Goal: Information Seeking & Learning: Learn about a topic

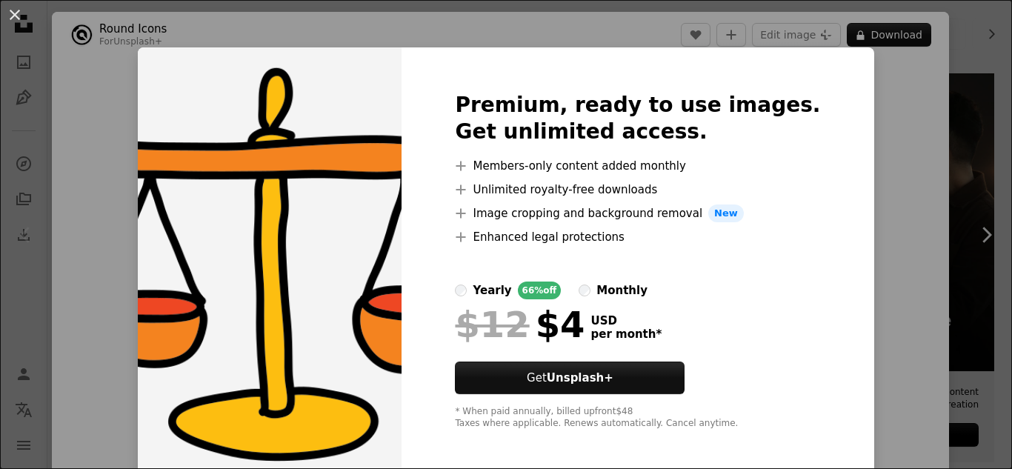
scroll to position [296, 0]
click at [879, 107] on div "An X shape Premium, ready to use images. Get unlimited access. A plus sign Memb…" at bounding box center [506, 234] width 1012 height 469
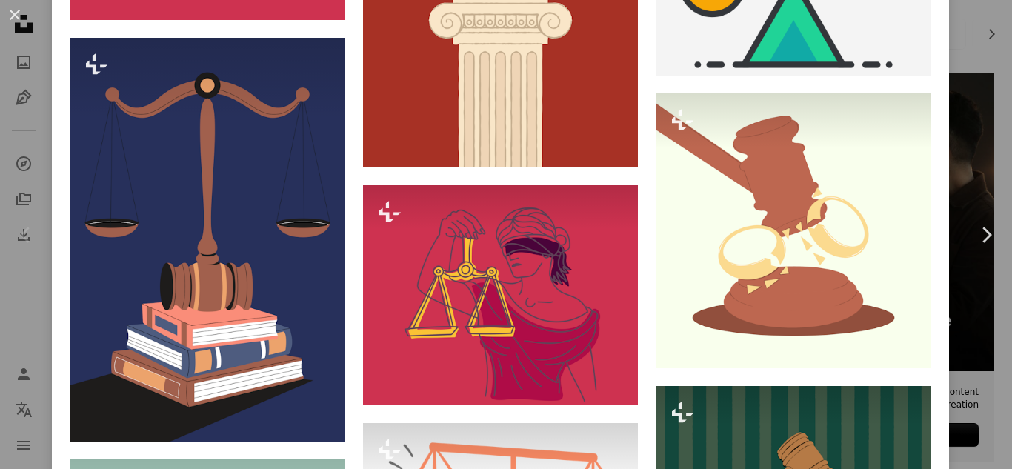
scroll to position [970, 0]
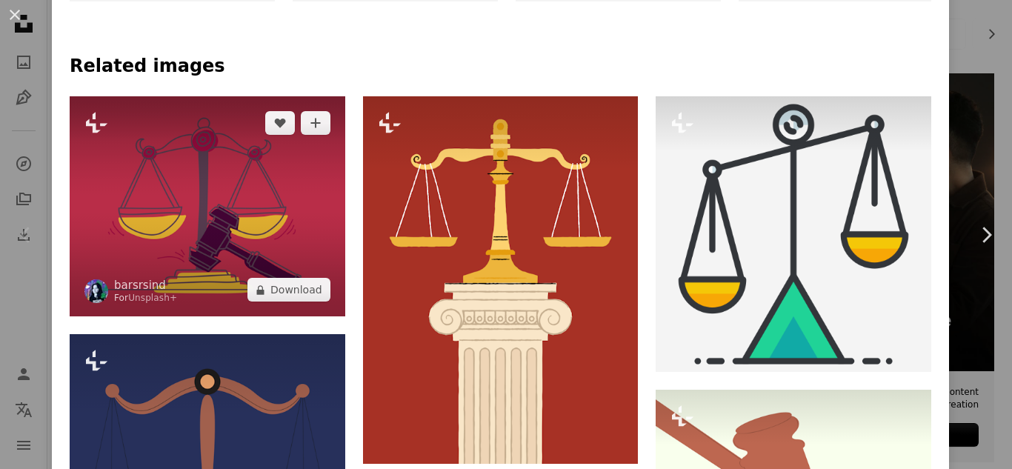
click at [222, 223] on img at bounding box center [208, 206] width 276 height 220
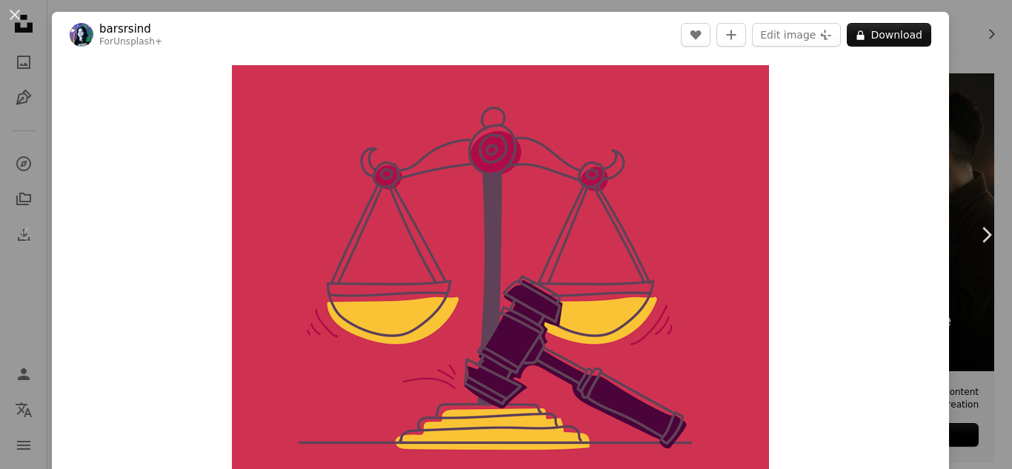
drag, startPoint x: 15, startPoint y: 16, endPoint x: 433, endPoint y: 182, distance: 450.3
click at [15, 16] on button "An X shape" at bounding box center [15, 15] width 18 height 18
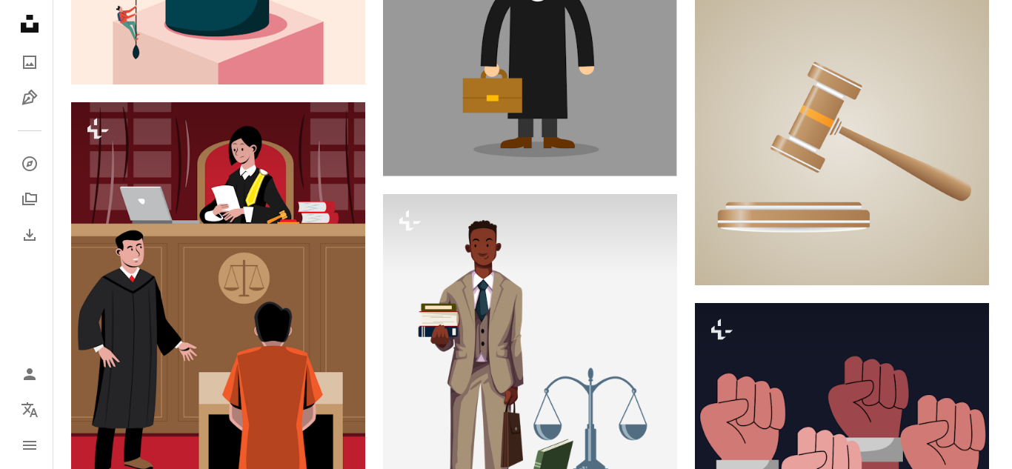
scroll to position [1037, 0]
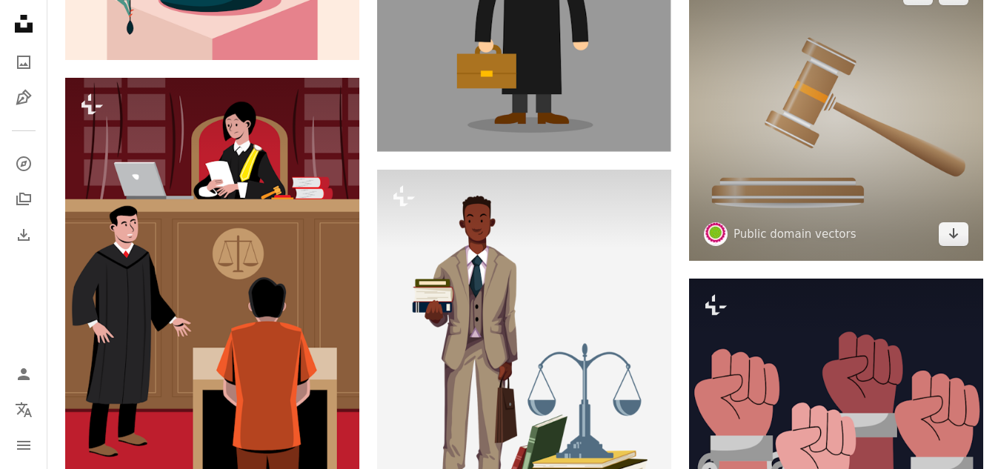
click at [864, 166] on img at bounding box center [836, 114] width 294 height 294
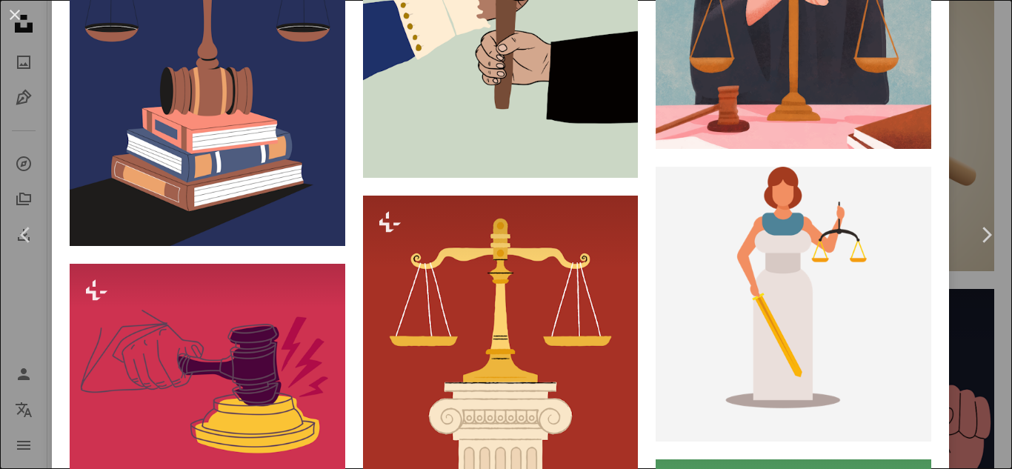
scroll to position [1778, 0]
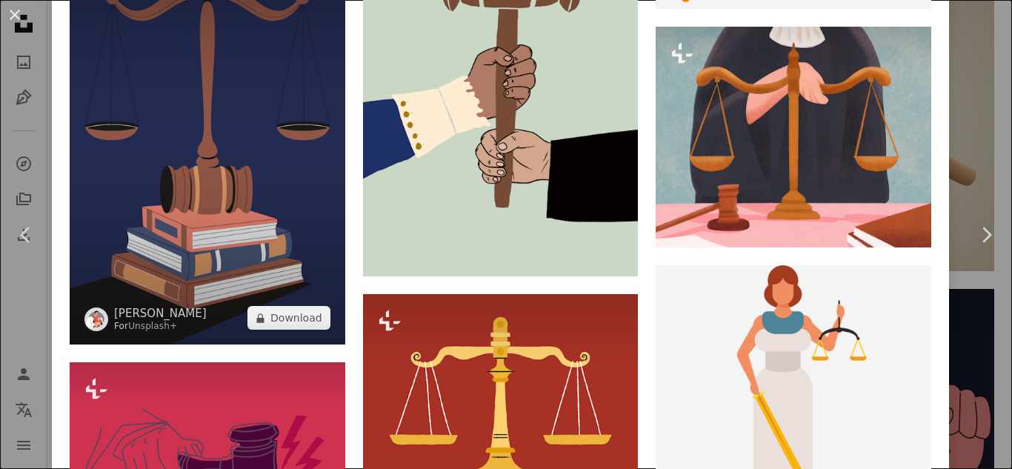
click at [207, 159] on img at bounding box center [208, 143] width 276 height 404
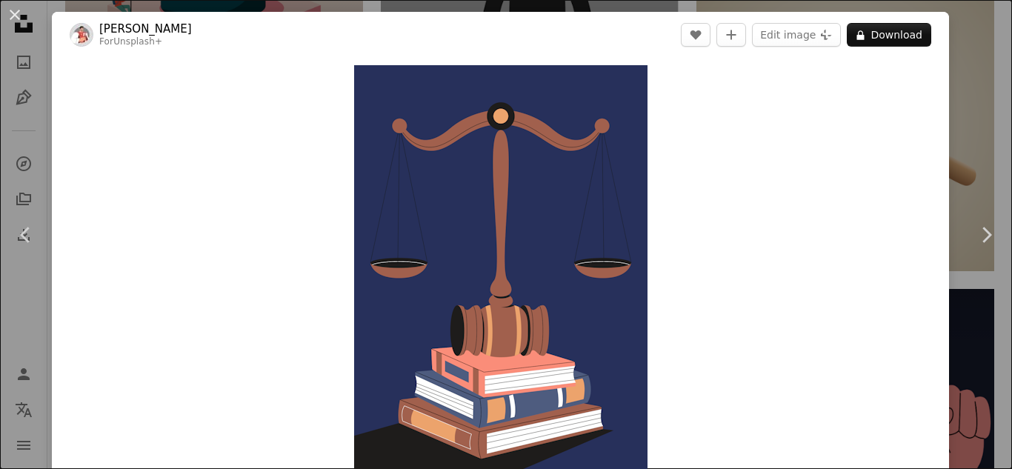
drag, startPoint x: 14, startPoint y: 13, endPoint x: 189, endPoint y: 21, distance: 175.0
click at [14, 13] on button "An X shape" at bounding box center [15, 15] width 18 height 18
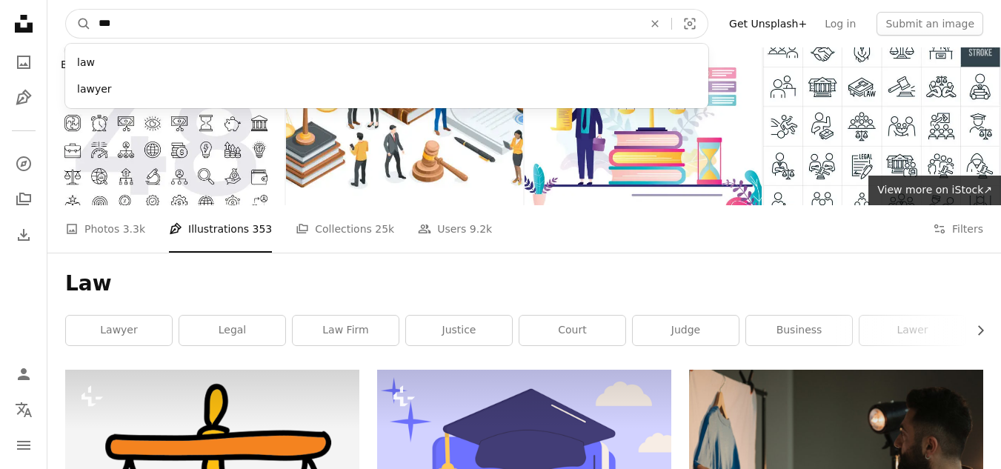
drag, startPoint x: 399, startPoint y: 24, endPoint x: 0, endPoint y: 19, distance: 399.4
type input "*********"
click at [66, 10] on button "A magnifying glass" at bounding box center [78, 24] width 25 height 28
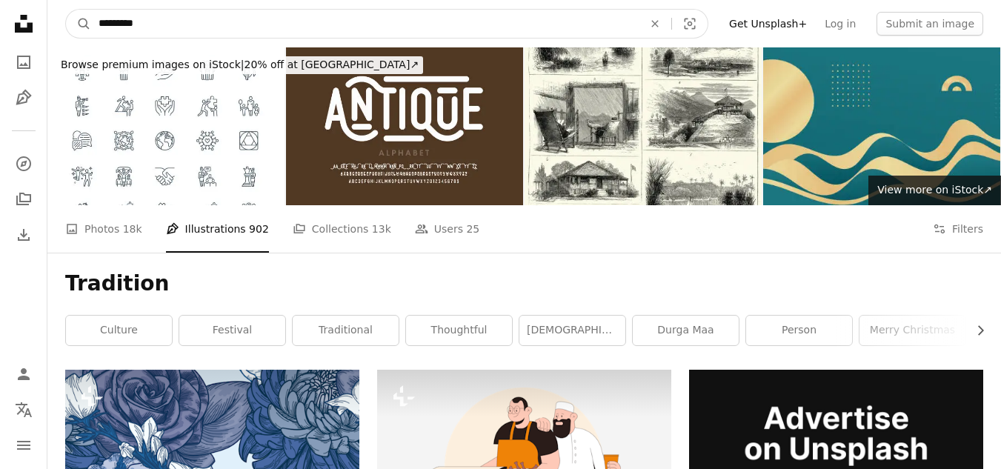
drag, startPoint x: 256, startPoint y: 24, endPoint x: 53, endPoint y: 19, distance: 203.1
click at [53, 19] on nav "A magnifying glass ********* An X shape Visual search Filters Get Unsplash+ Log…" at bounding box center [524, 23] width 954 height 47
type input "**********"
click at [66, 10] on button "A magnifying glass" at bounding box center [78, 24] width 25 height 28
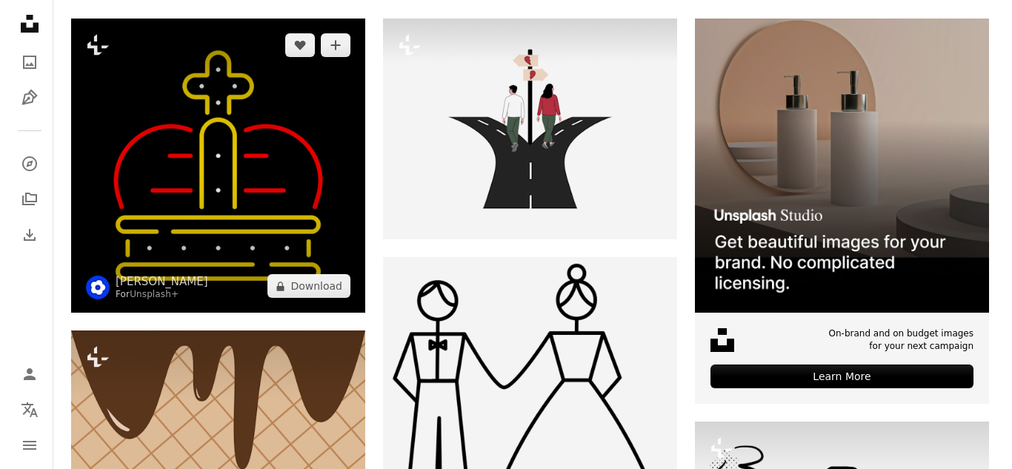
scroll to position [370, 0]
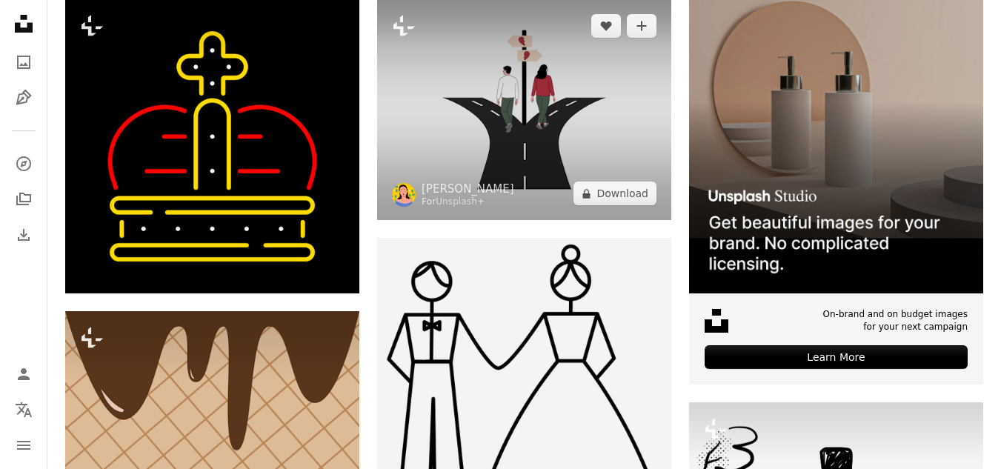
click at [494, 154] on img at bounding box center [524, 109] width 294 height 221
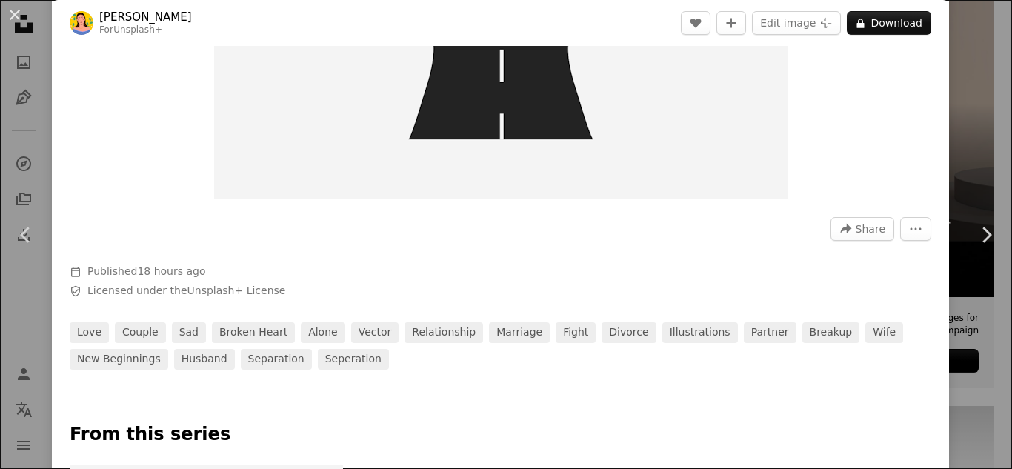
scroll to position [593, 0]
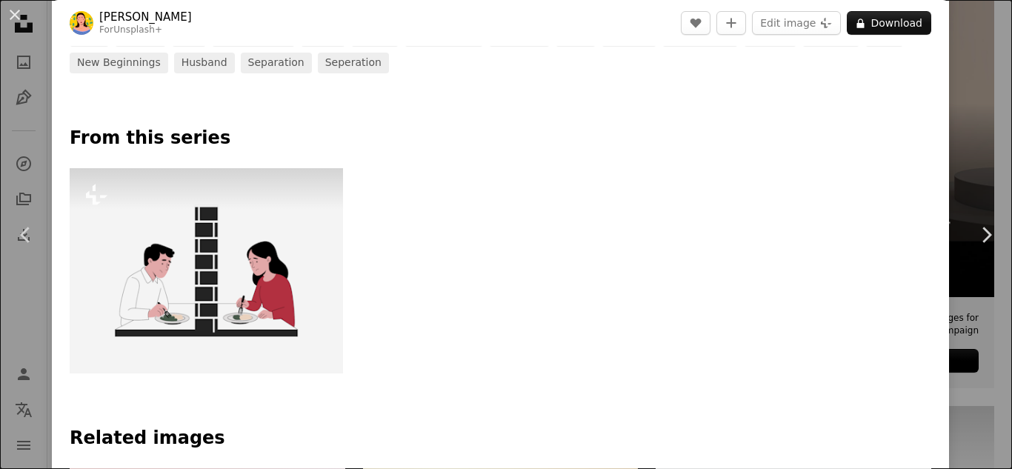
click at [226, 259] on img at bounding box center [206, 270] width 273 height 205
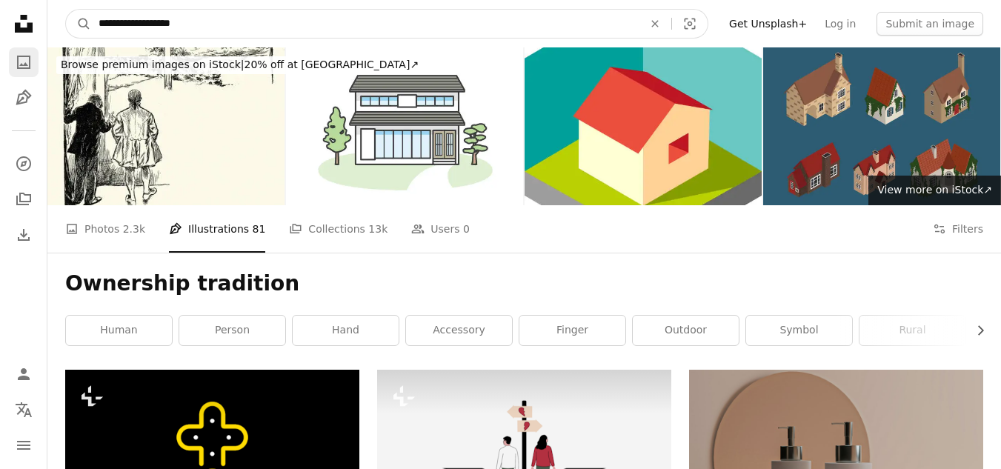
drag, startPoint x: 416, startPoint y: 22, endPoint x: 35, endPoint y: 55, distance: 383.0
type input "**********"
click at [66, 10] on button "A magnifying glass" at bounding box center [78, 24] width 25 height 28
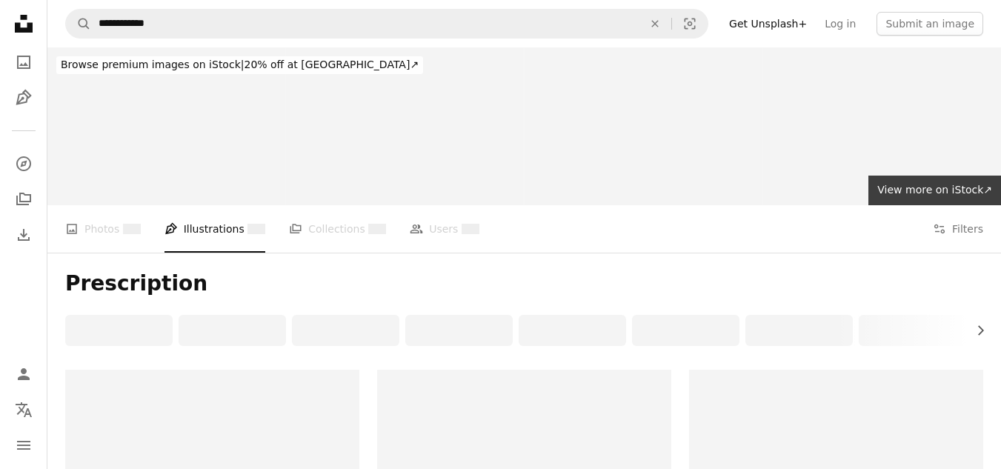
scroll to position [74, 0]
